Goal: Task Accomplishment & Management: Complete application form

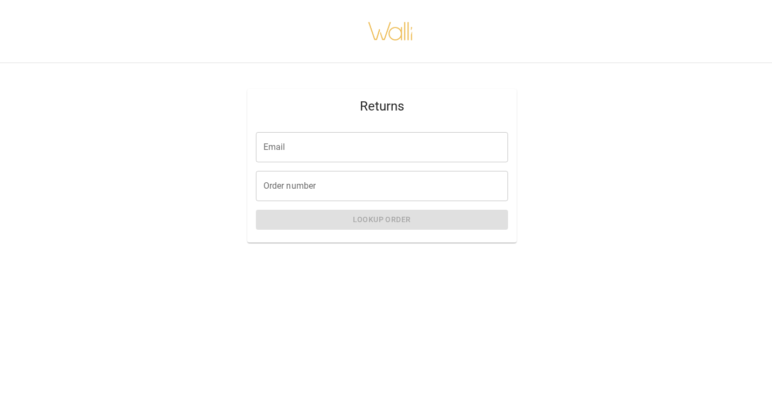
click at [342, 129] on div "Email Email Order number Order number Lookup Order" at bounding box center [381, 182] width 269 height 119
click at [322, 151] on input "Email" at bounding box center [382, 147] width 252 height 30
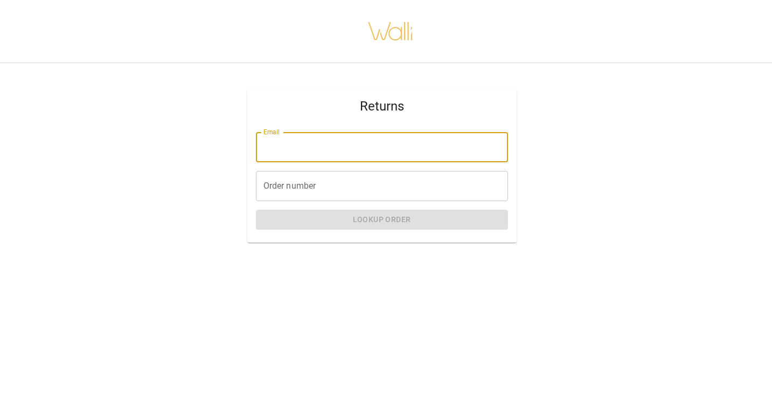
type input "**********"
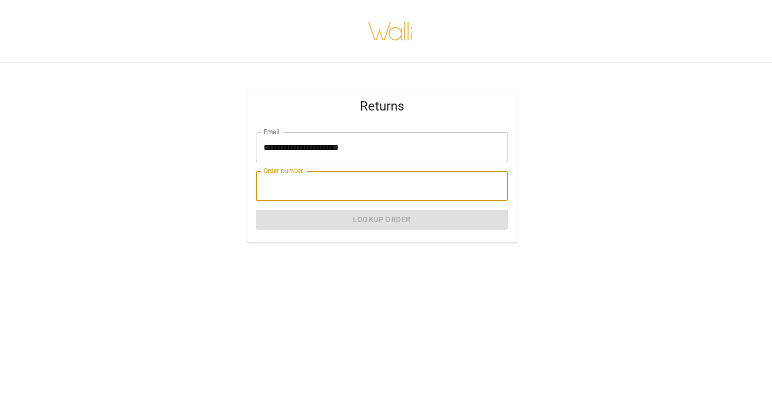
click at [327, 199] on input "Order number" at bounding box center [382, 186] width 252 height 30
paste input "*******"
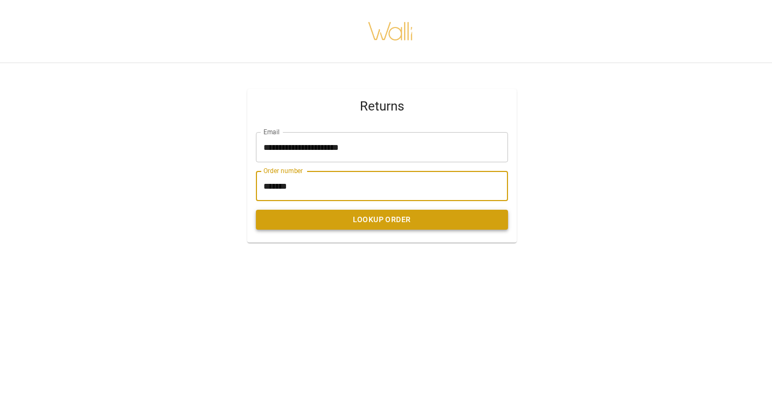
type input "*******"
click at [352, 221] on button "Lookup Order" at bounding box center [382, 220] width 252 height 20
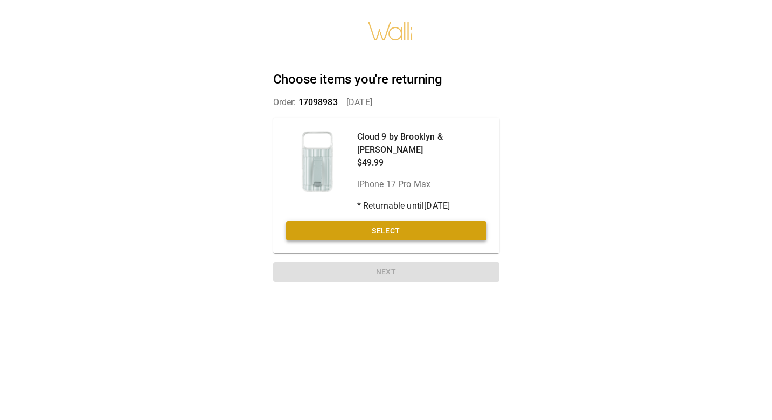
click at [352, 221] on button "Select" at bounding box center [386, 231] width 200 height 20
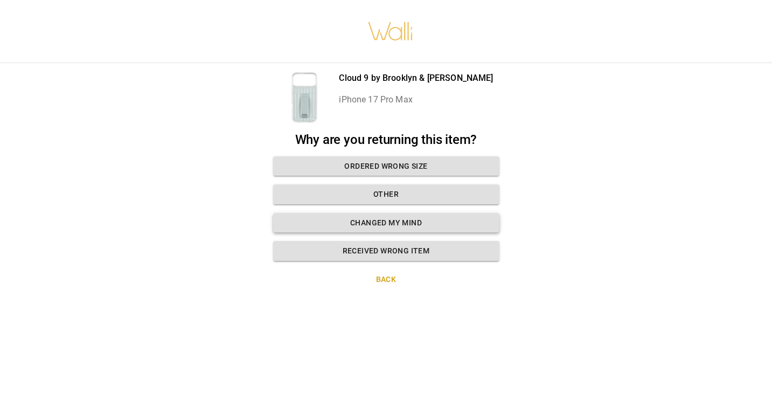
click at [365, 225] on button "Changed my mind" at bounding box center [386, 223] width 226 height 20
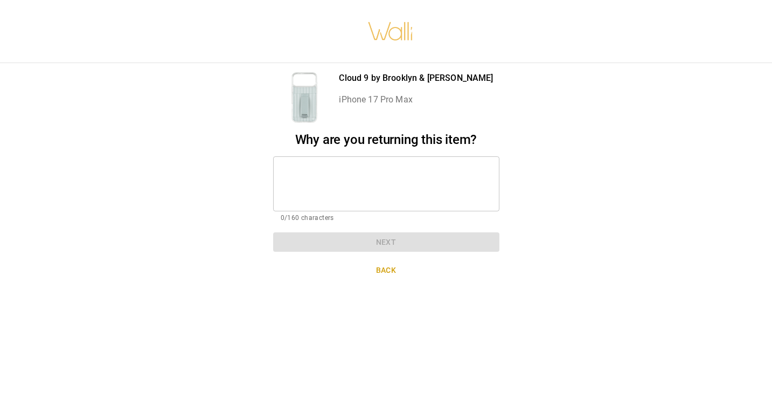
click at [356, 185] on textarea at bounding box center [386, 183] width 211 height 37
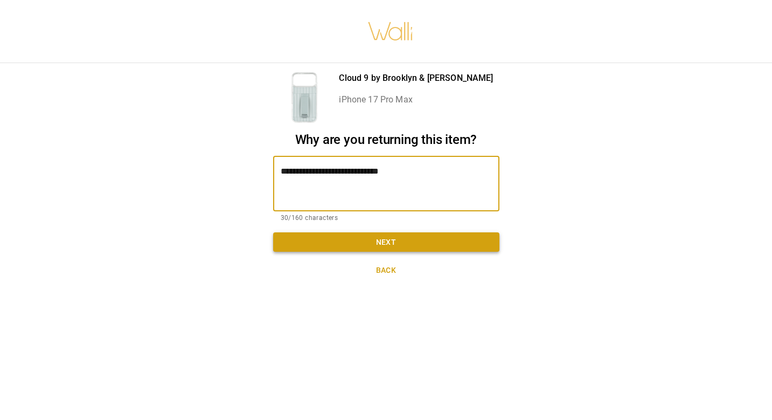
type textarea "**********"
click at [378, 241] on button "Next" at bounding box center [386, 242] width 226 height 20
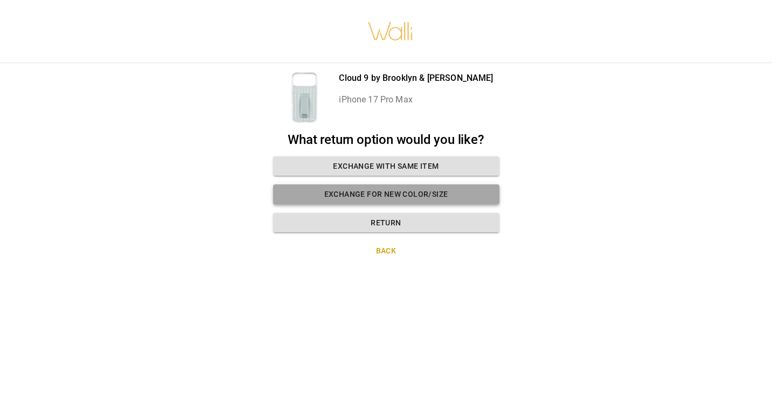
click at [386, 198] on button "Exchange for new color/size" at bounding box center [386, 194] width 226 height 20
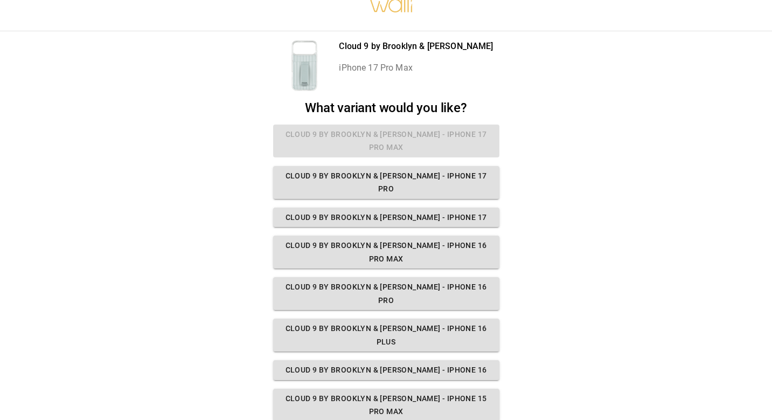
scroll to position [2, 0]
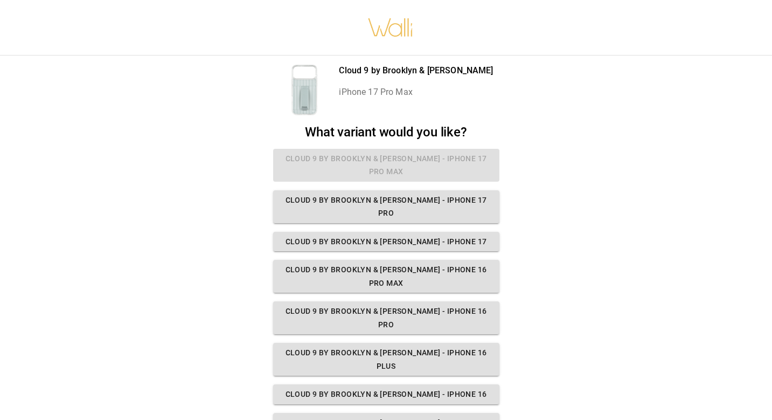
scroll to position [0, 0]
click at [360, 109] on div "Cloud 9 by Brooklyn & [PERSON_NAME] iPhone 17 Pro Max" at bounding box center [416, 90] width 154 height 52
click at [330, 108] on div at bounding box center [305, 90] width 52 height 52
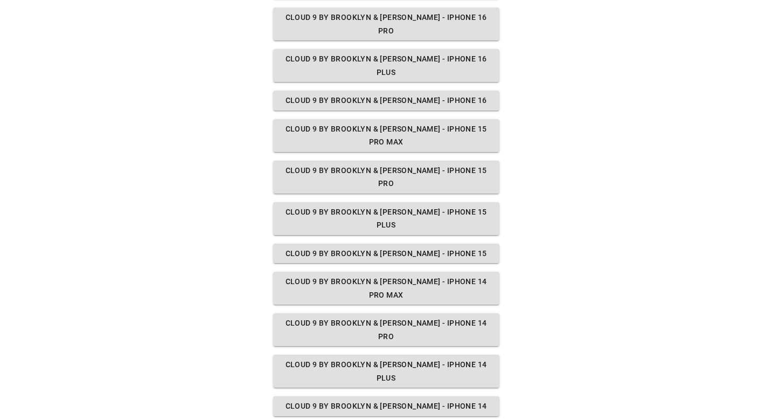
scroll to position [293, 0]
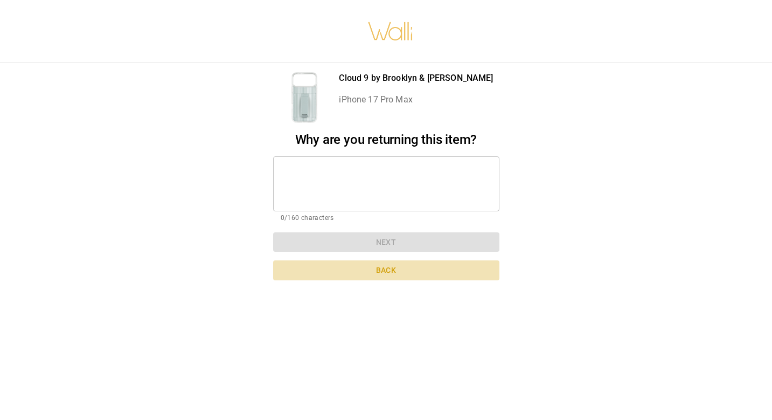
click at [386, 269] on button "Back" at bounding box center [386, 270] width 226 height 20
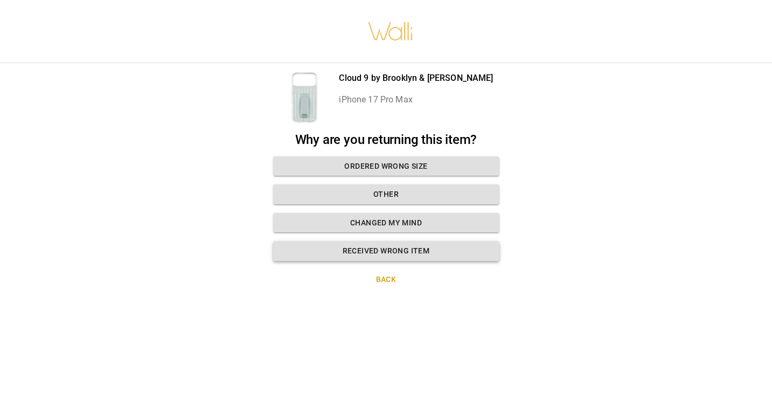
click at [407, 247] on button "Received wrong item" at bounding box center [386, 251] width 226 height 20
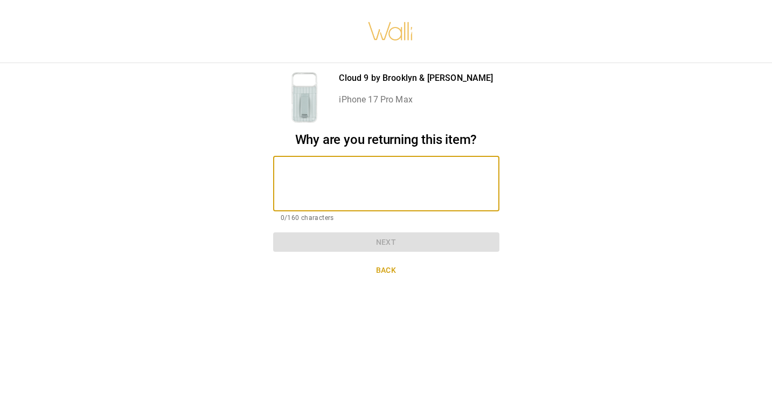
click at [397, 191] on textarea at bounding box center [386, 183] width 211 height 37
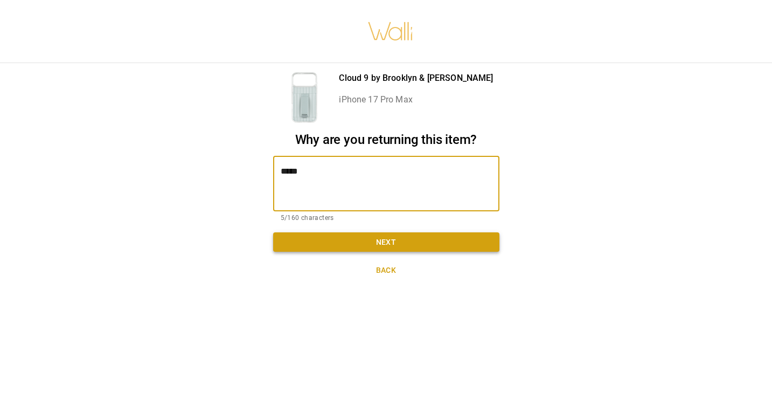
type textarea "*****"
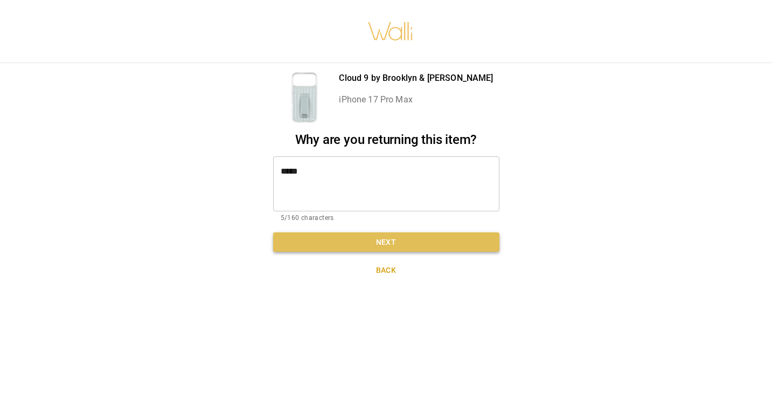
click at [389, 248] on button "Next" at bounding box center [386, 242] width 226 height 20
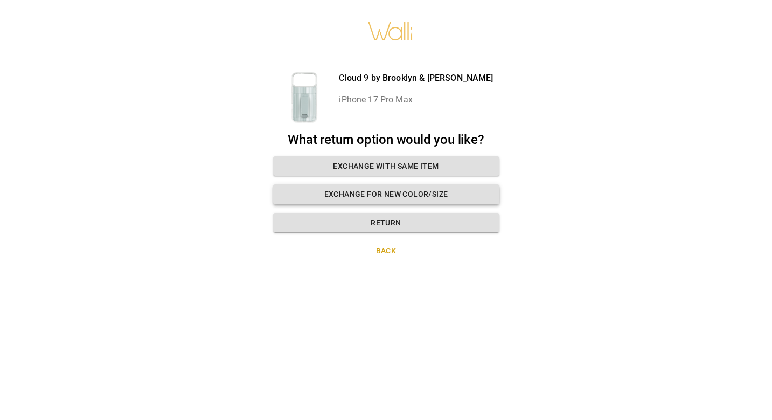
click at [437, 197] on button "Exchange for new color/size" at bounding box center [386, 194] width 226 height 20
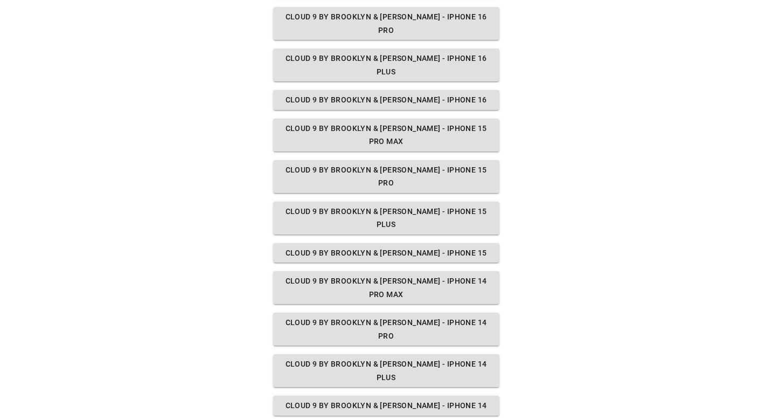
scroll to position [293, 0]
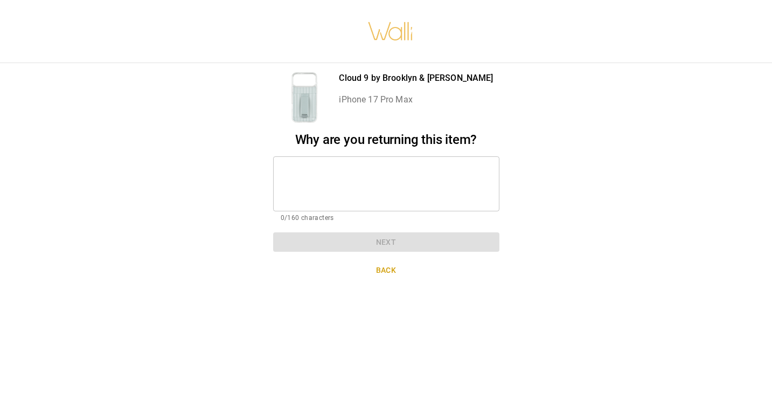
scroll to position [0, 0]
